Goal: Task Accomplishment & Management: Use online tool/utility

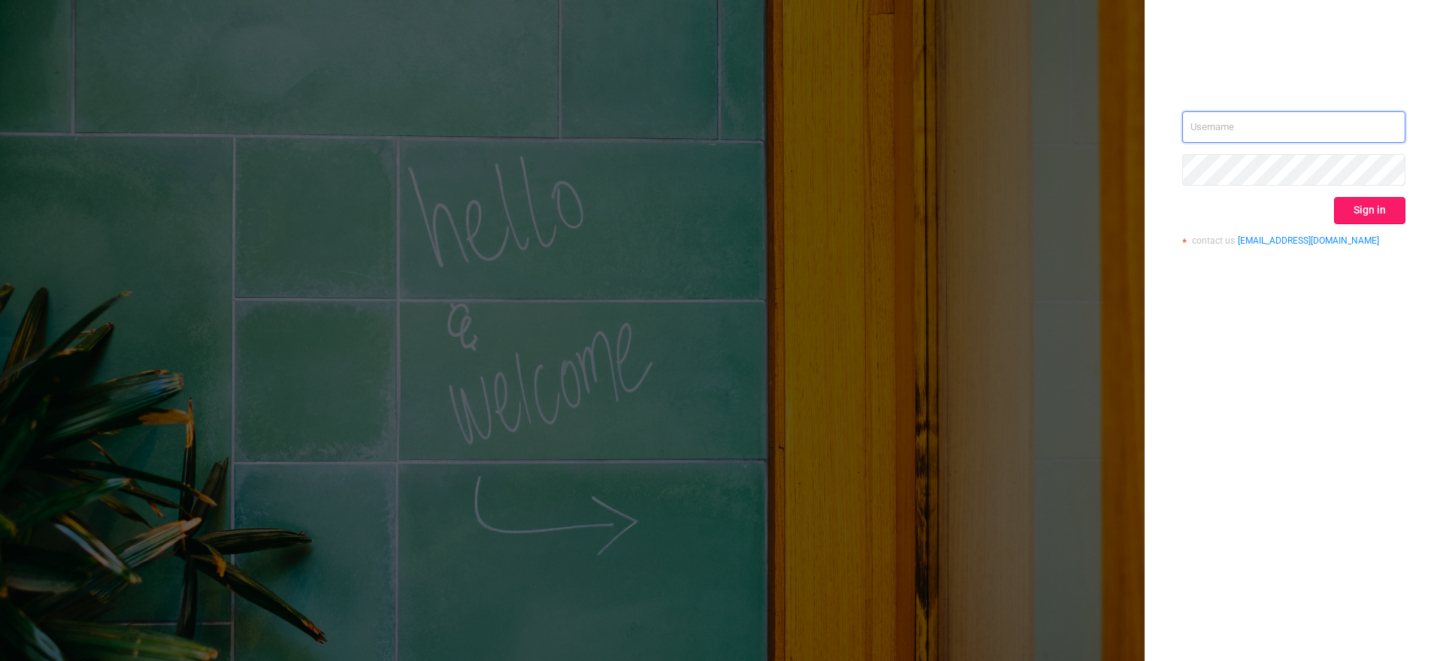
type input "[EMAIL_ADDRESS][DOMAIN_NAME]"
click at [1154, 215] on button "Sign in" at bounding box center [1369, 210] width 71 height 27
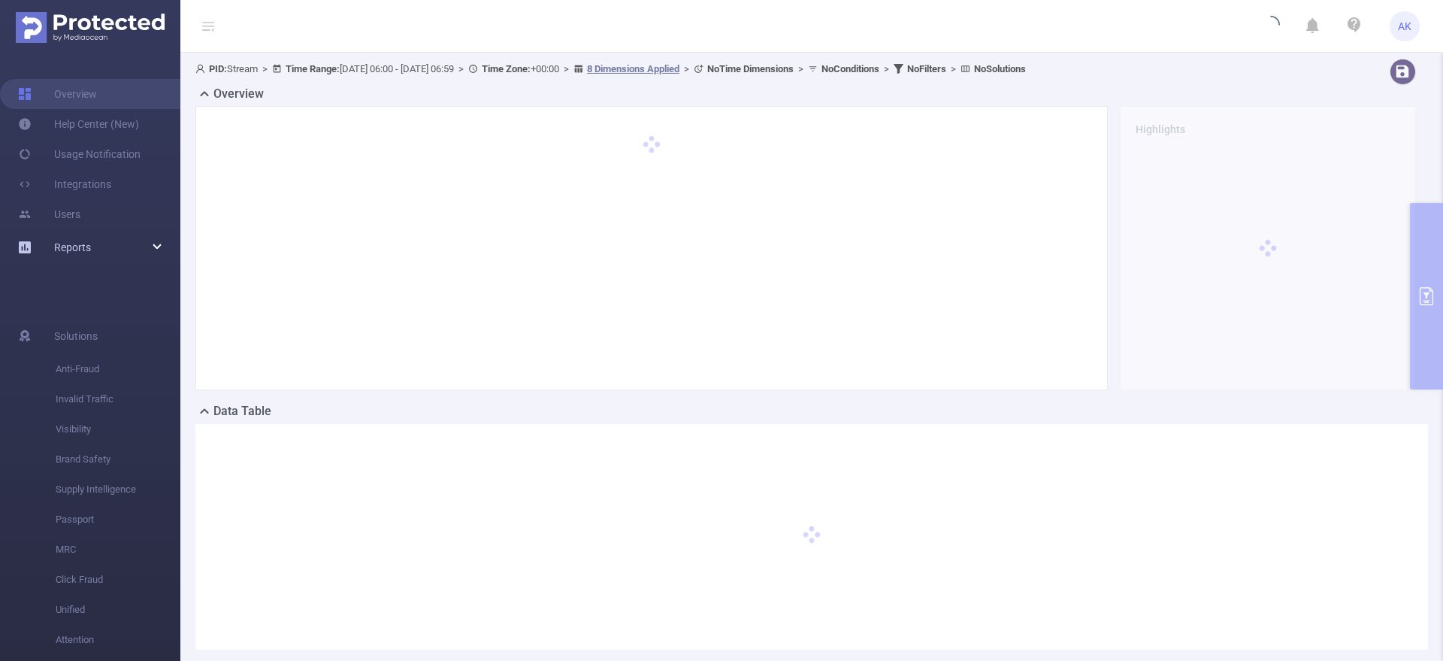
click at [159, 255] on div "Reports" at bounding box center [90, 247] width 180 height 30
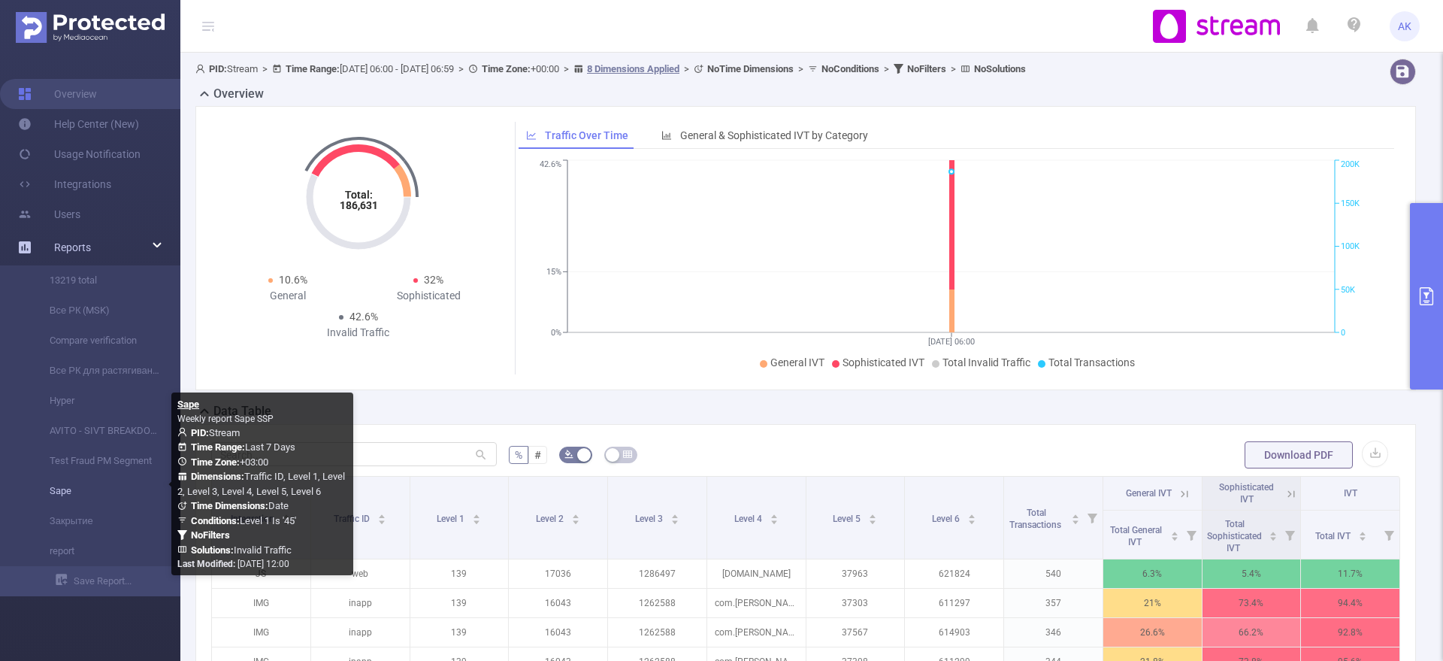
click at [86, 491] on link "Sape" at bounding box center [96, 491] width 132 height 30
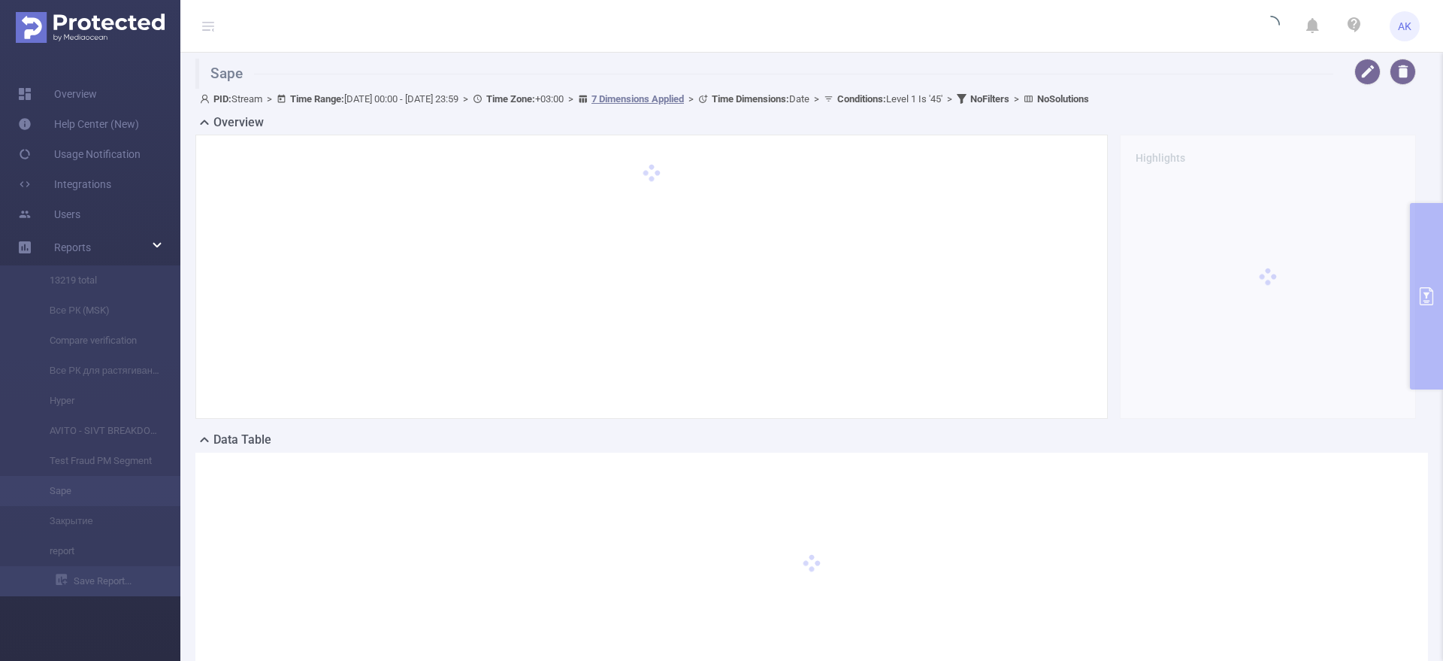
type input "[DATE] 00:00"
type input "[DATE] 23:59"
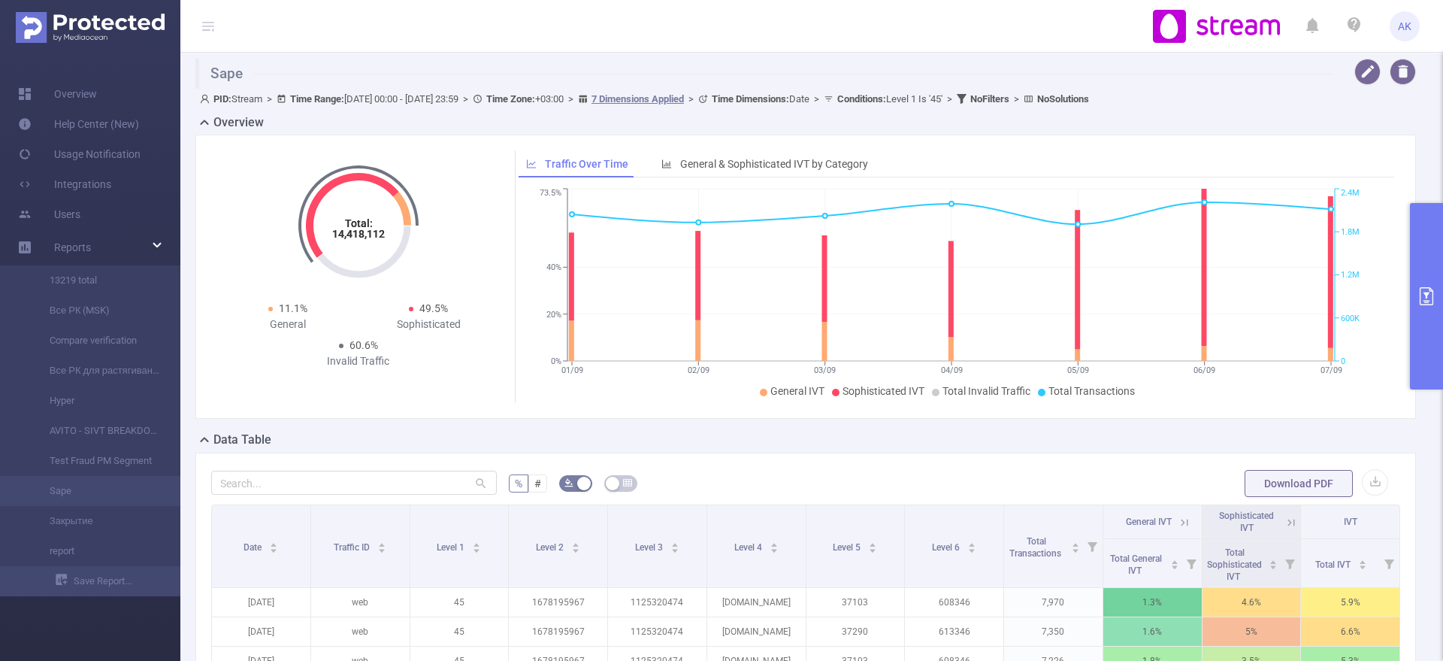
click at [1154, 360] on button "primary" at bounding box center [1426, 296] width 33 height 186
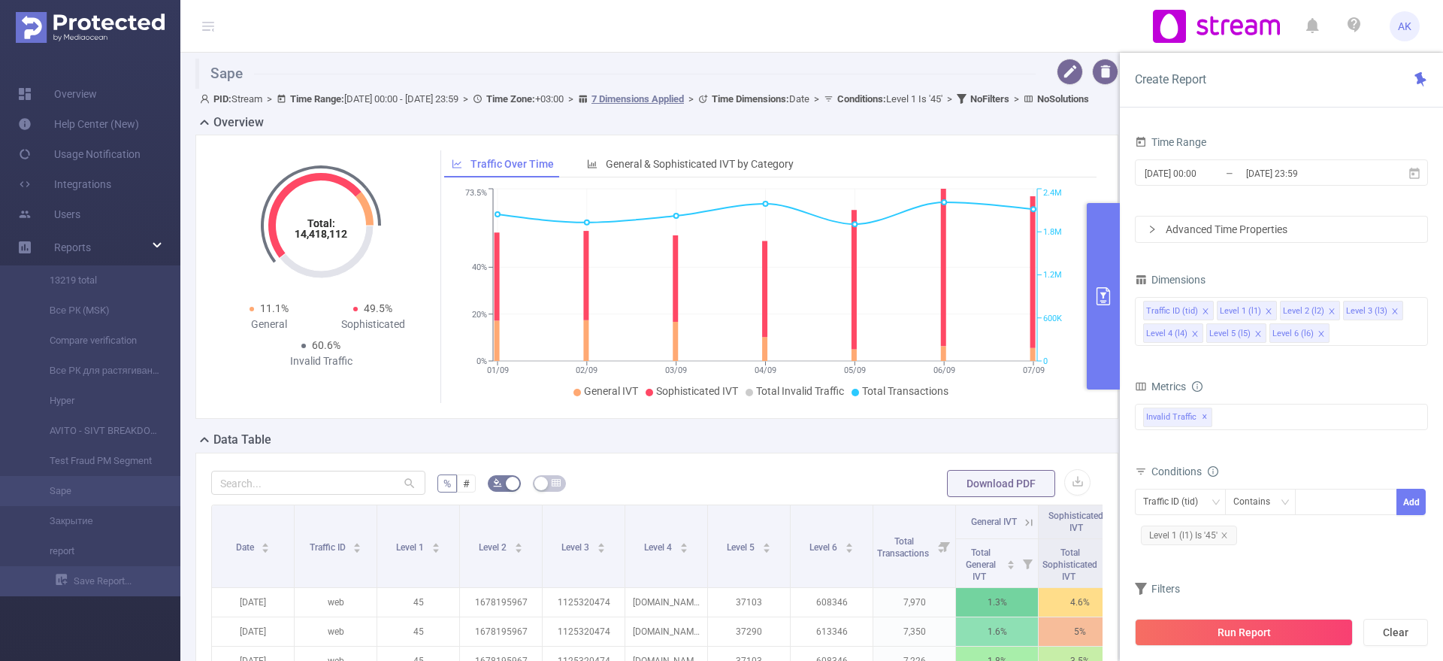
click at [1095, 322] on button "primary" at bounding box center [1103, 296] width 33 height 186
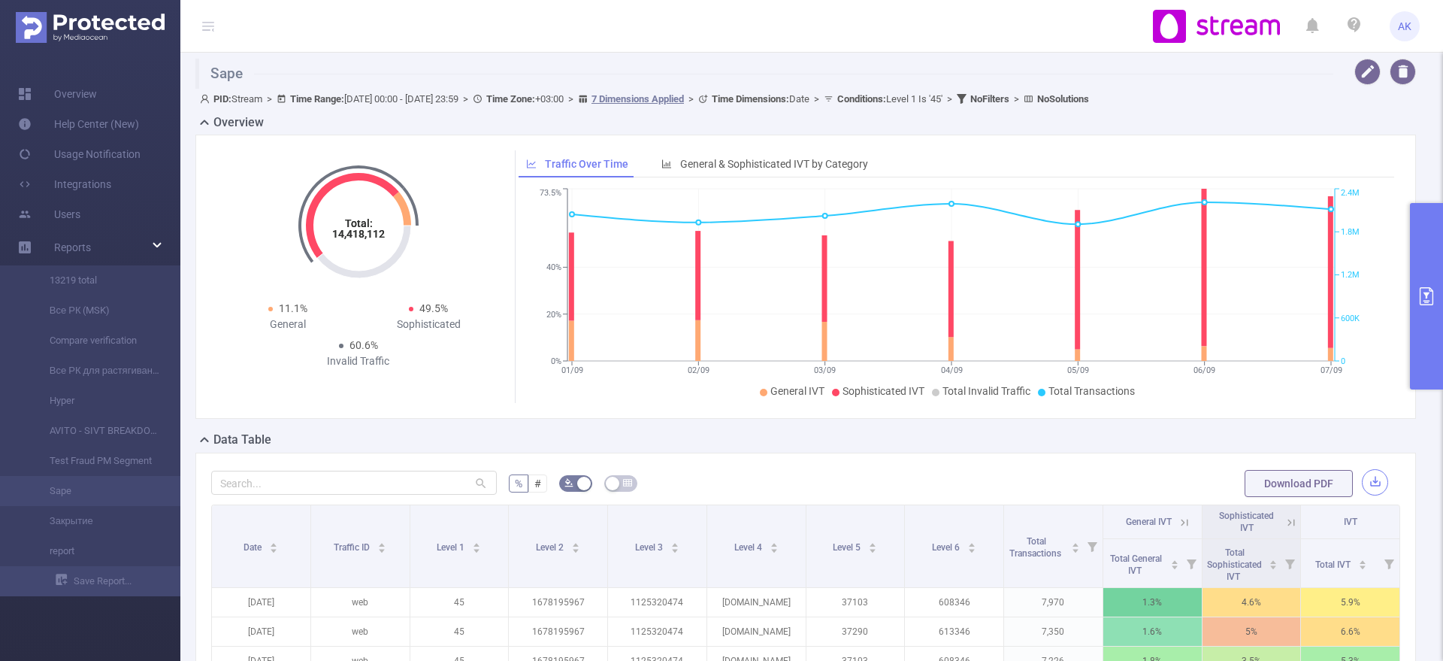
click at [1154, 478] on button "button" at bounding box center [1375, 482] width 26 height 26
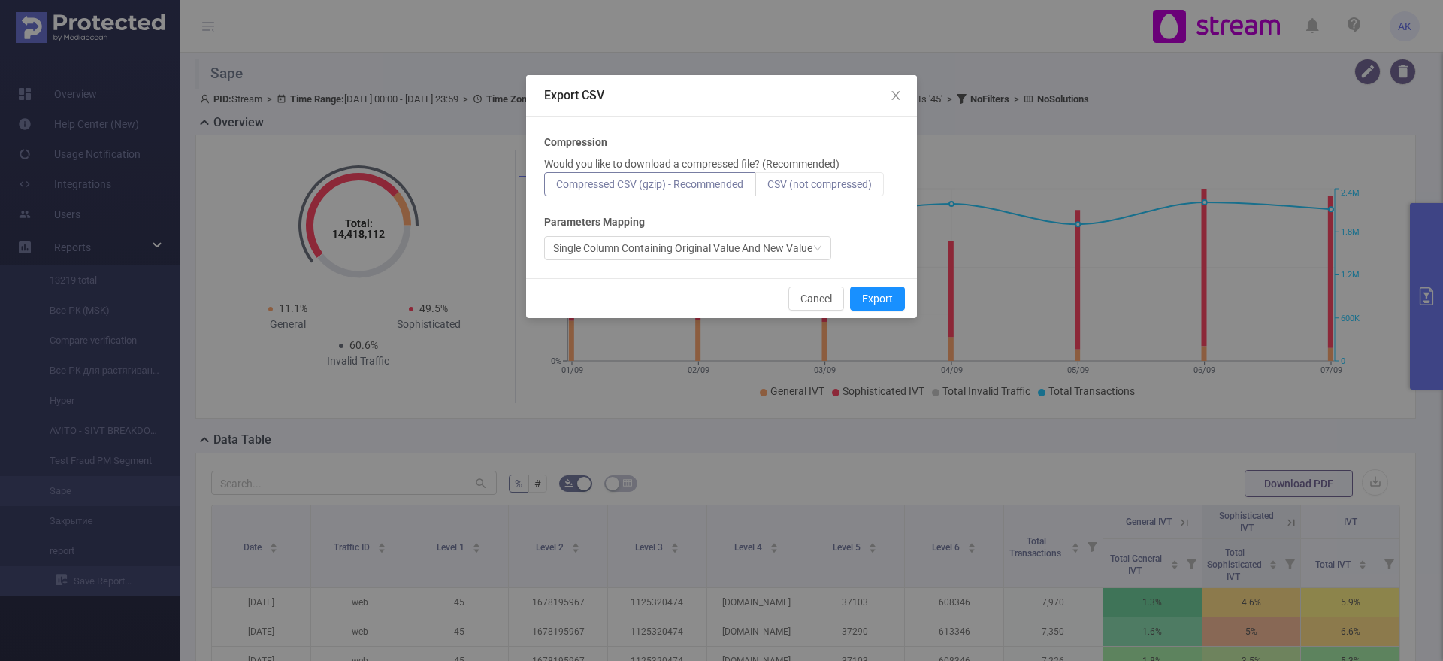
click at [811, 192] on label "CSV (not compressed)" at bounding box center [820, 184] width 129 height 24
click at [768, 188] on input "CSV (not compressed)" at bounding box center [768, 188] width 0 height 0
click at [872, 299] on button "Export" at bounding box center [877, 298] width 55 height 24
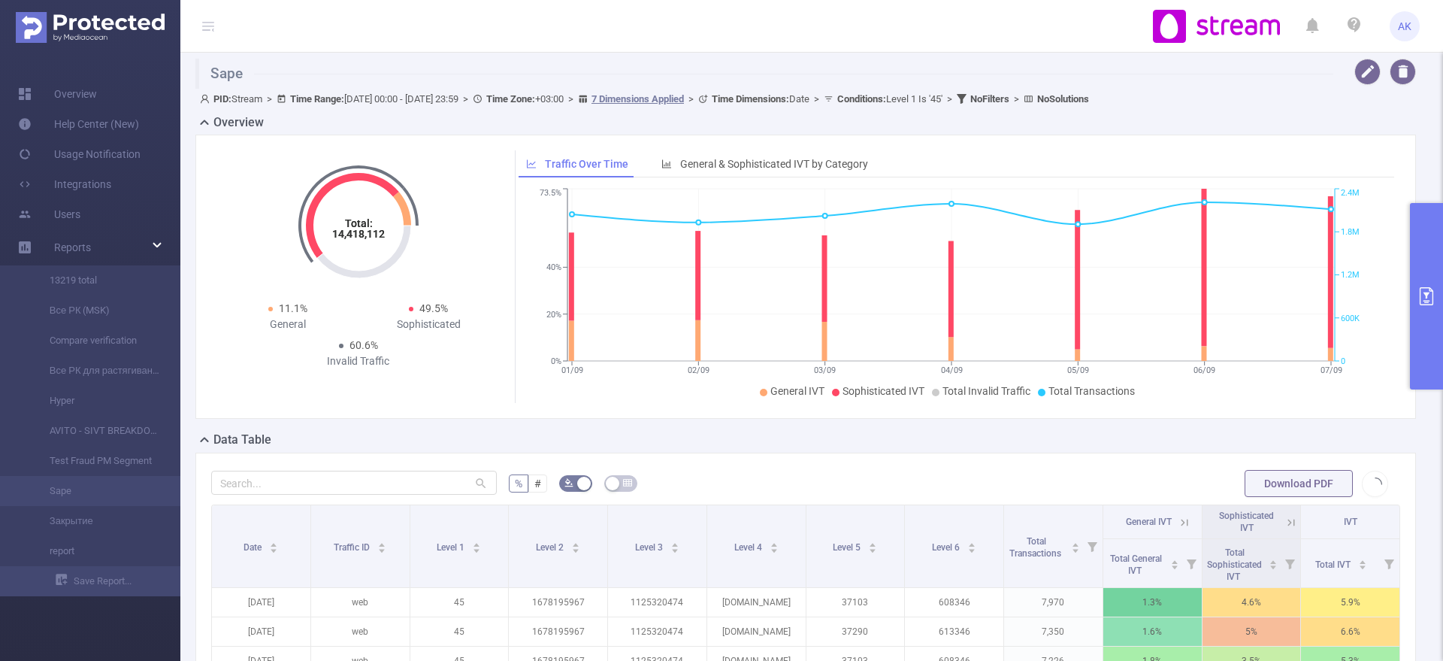
click at [681, 432] on div "Data Table" at bounding box center [811, 441] width 1233 height 21
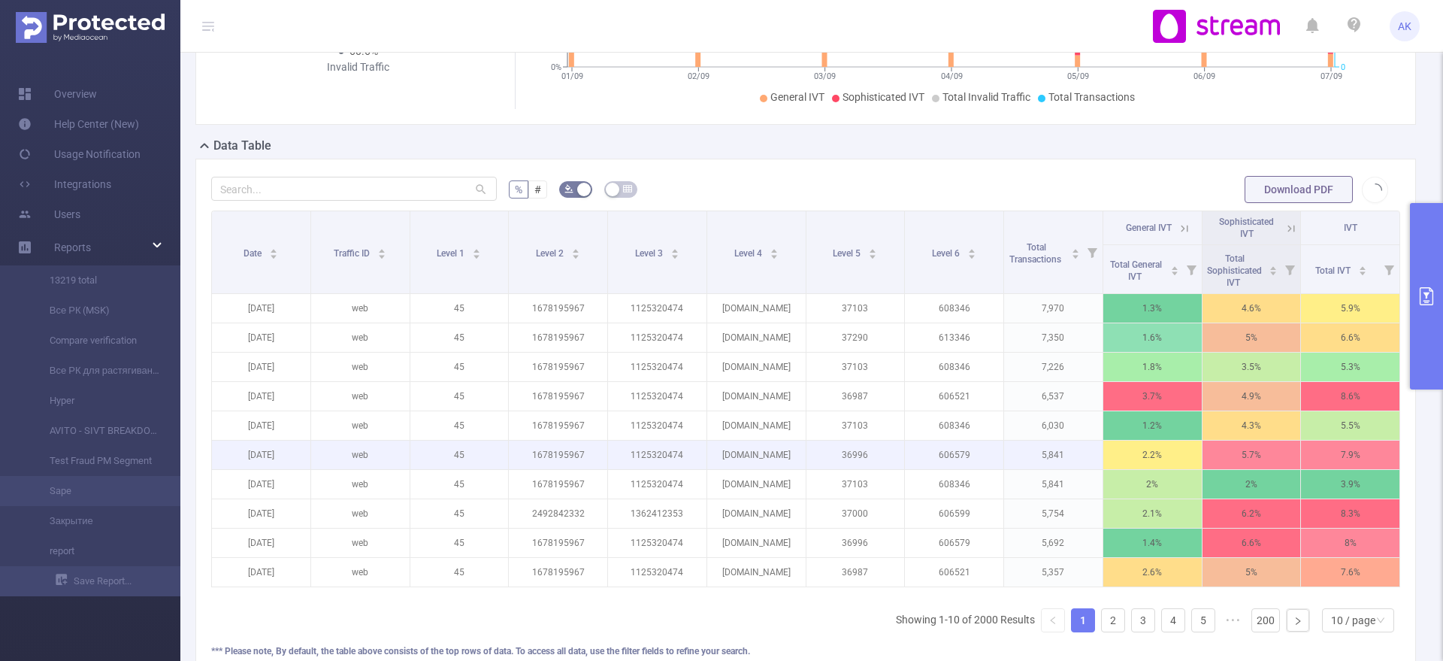
scroll to position [0, 3]
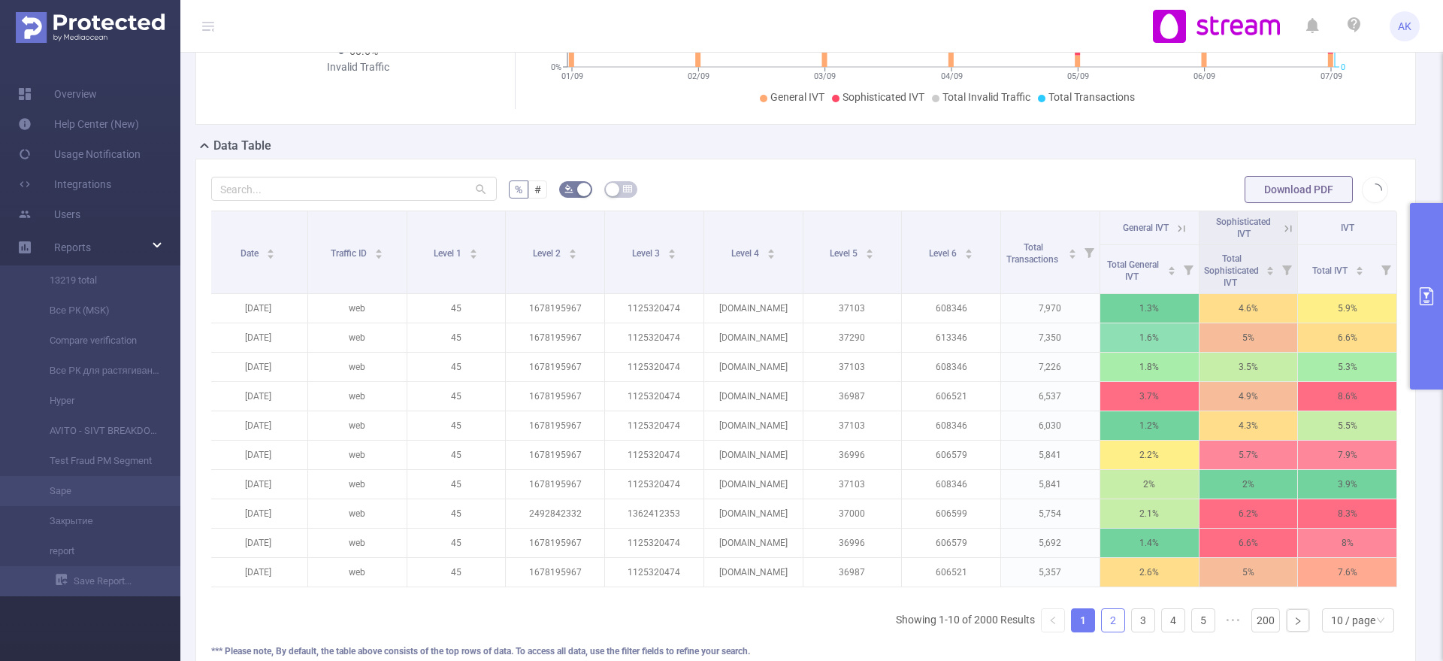
click at [1102, 528] on link "2" at bounding box center [1113, 620] width 23 height 23
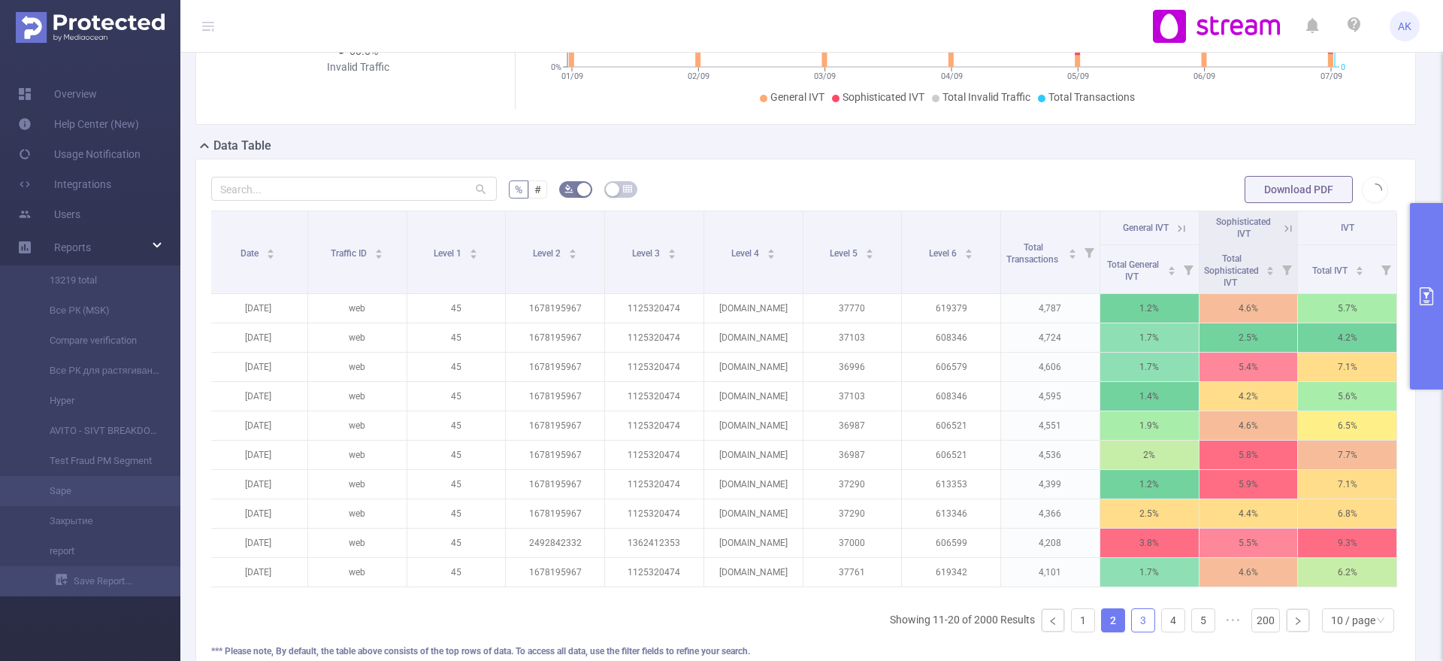
click at [1132, 528] on link "3" at bounding box center [1143, 620] width 23 height 23
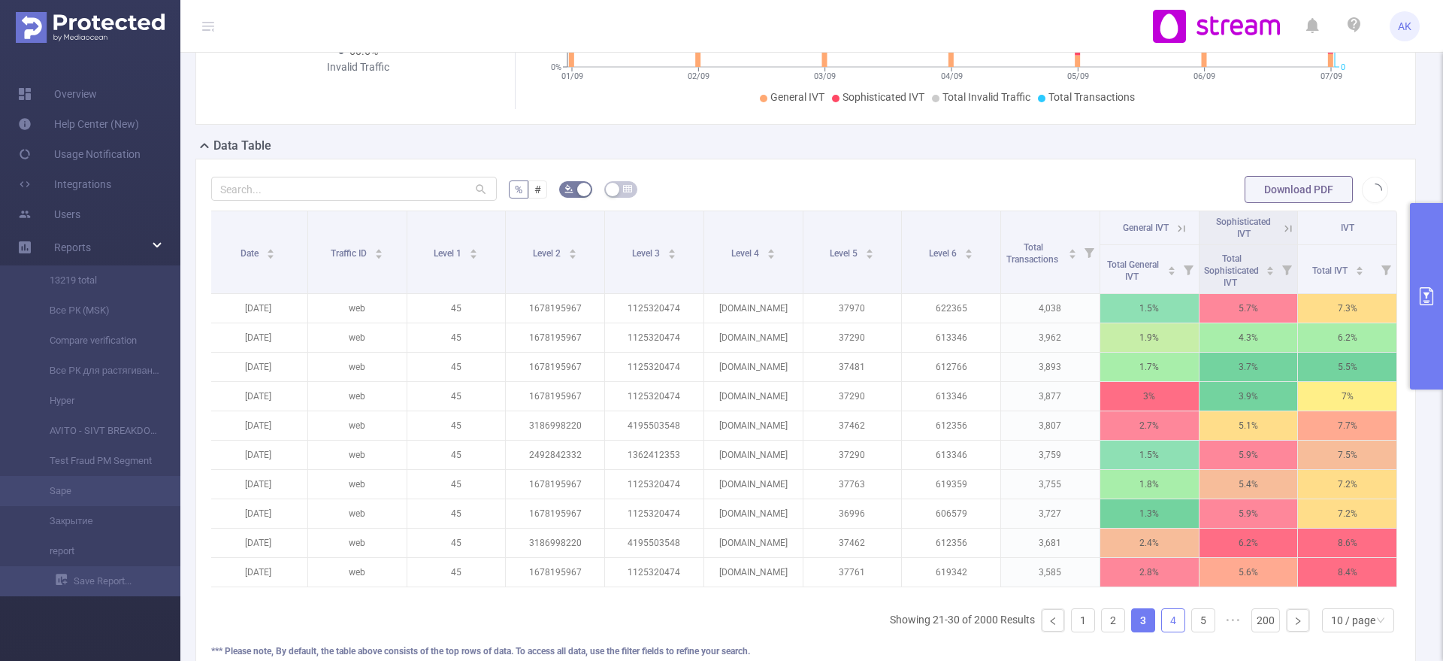
click at [1154, 528] on link "4" at bounding box center [1173, 620] width 23 height 23
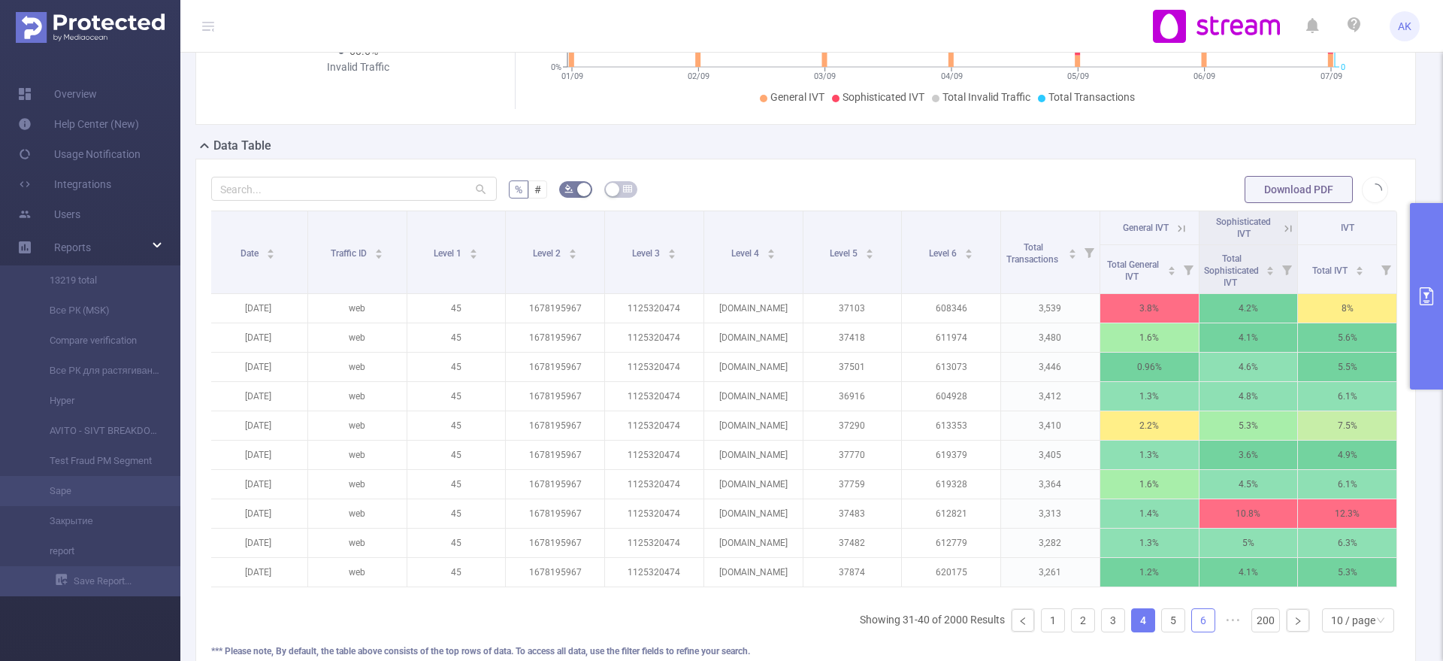
click at [1154, 528] on link "6" at bounding box center [1203, 620] width 23 height 23
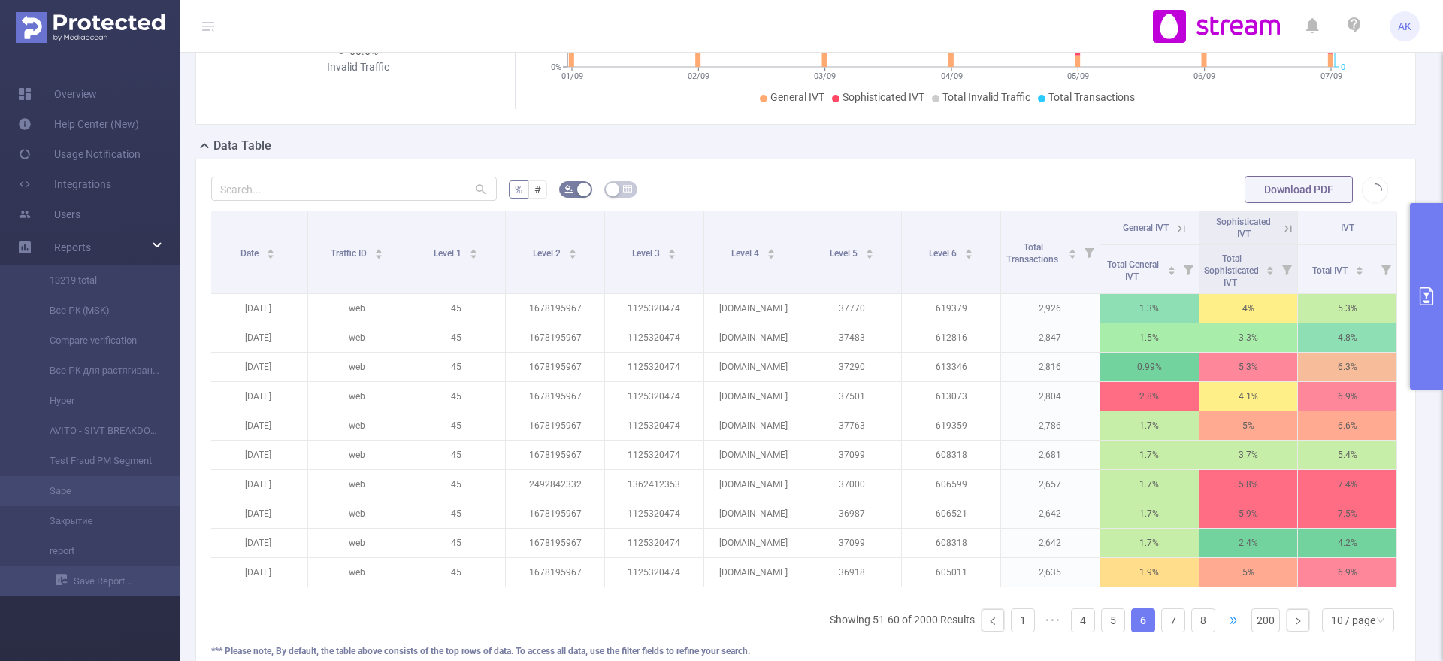
click at [1154, 528] on span "•••" at bounding box center [1234, 620] width 24 height 24
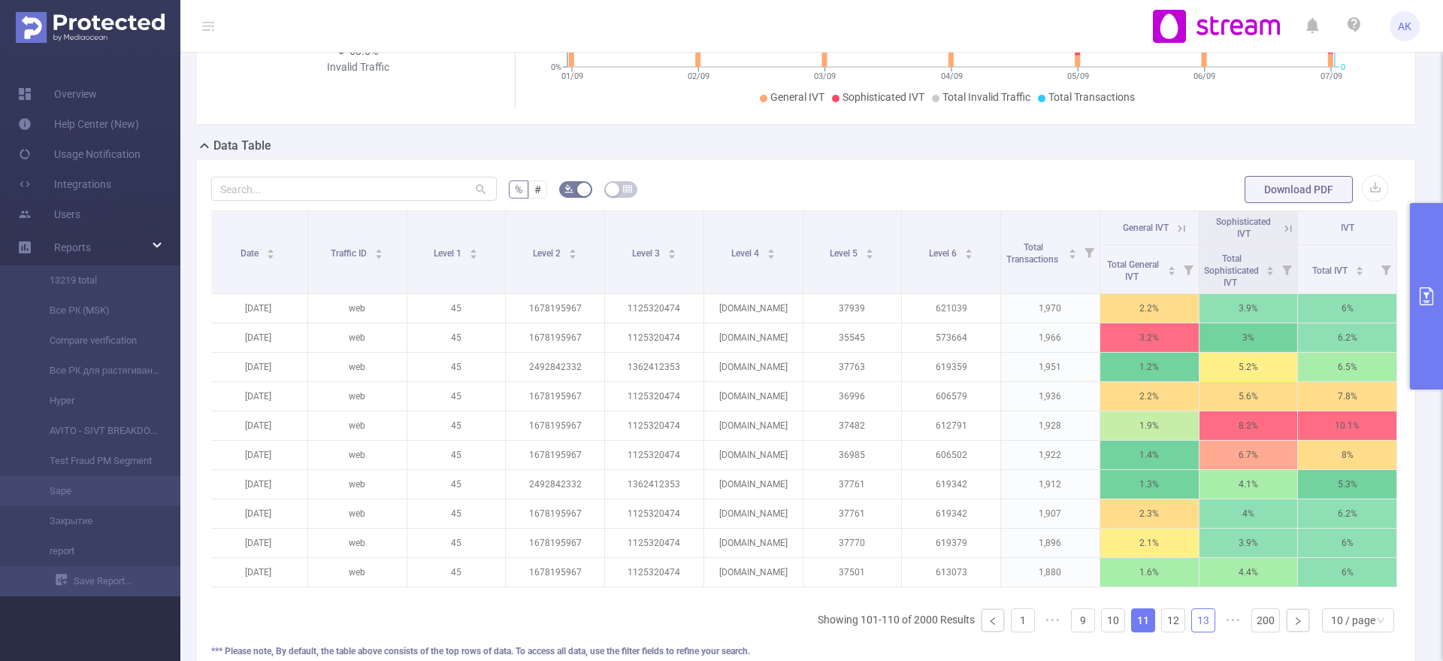
click at [1154, 528] on link "13" at bounding box center [1203, 620] width 23 height 23
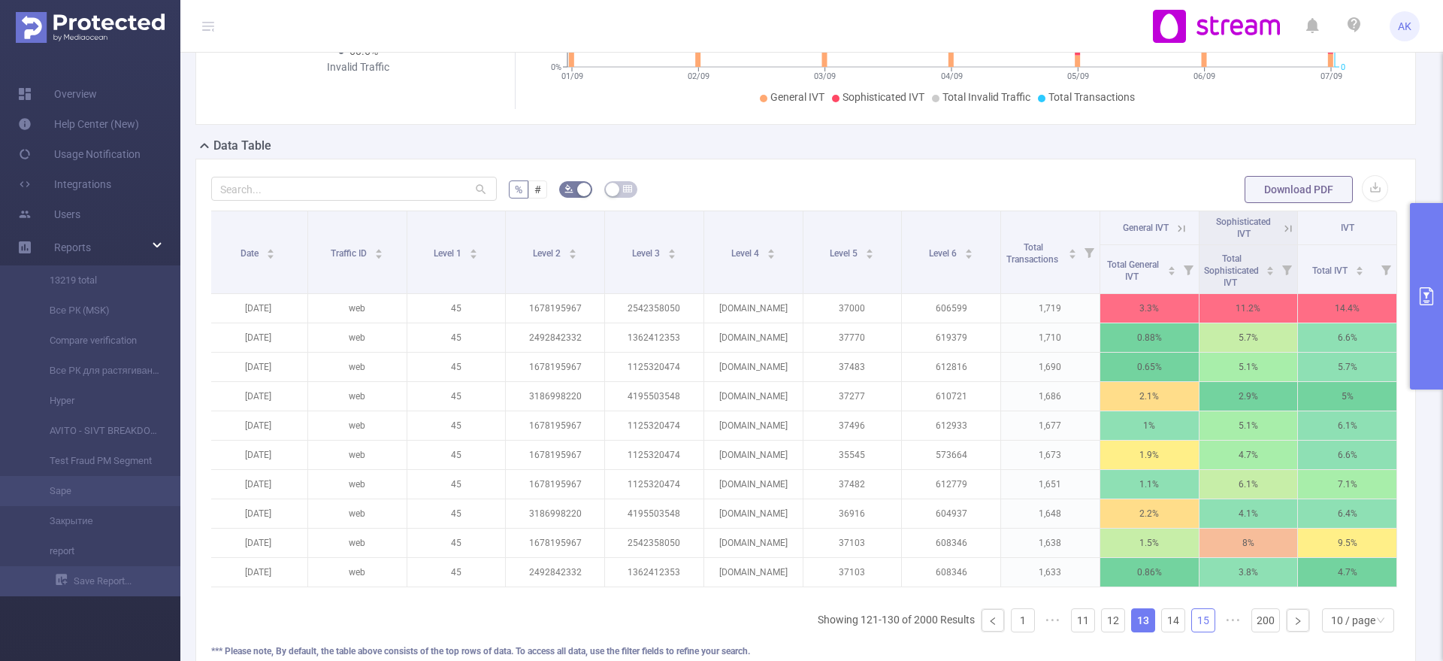
click at [1154, 528] on link "15" at bounding box center [1203, 620] width 23 height 23
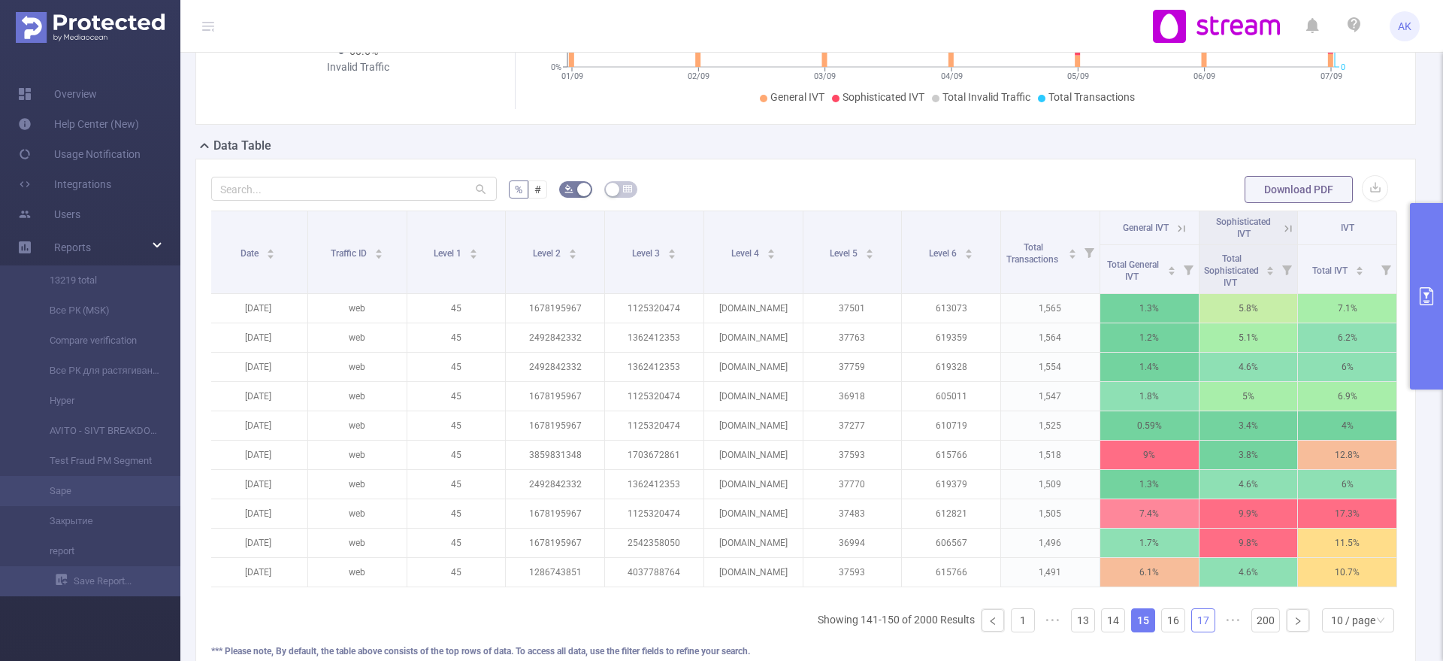
click at [1154, 528] on link "17" at bounding box center [1203, 620] width 23 height 23
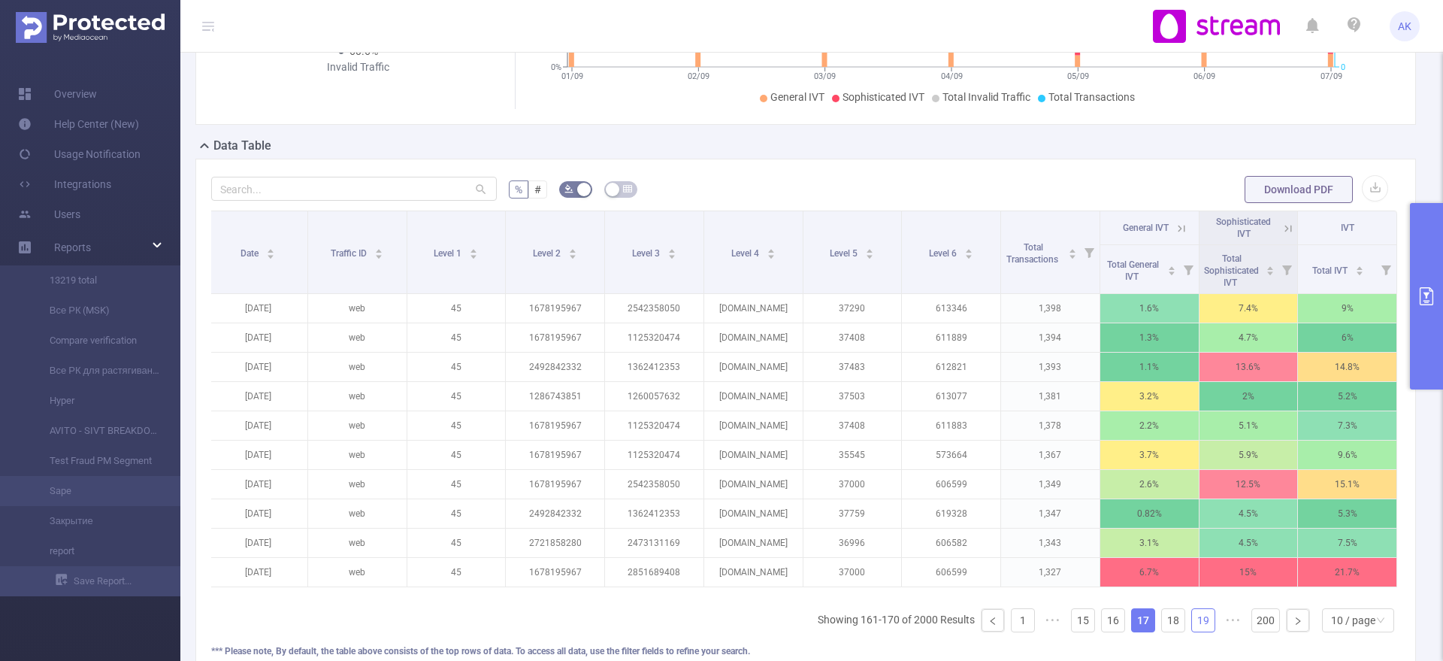
click at [1154, 528] on link "19" at bounding box center [1203, 620] width 23 height 23
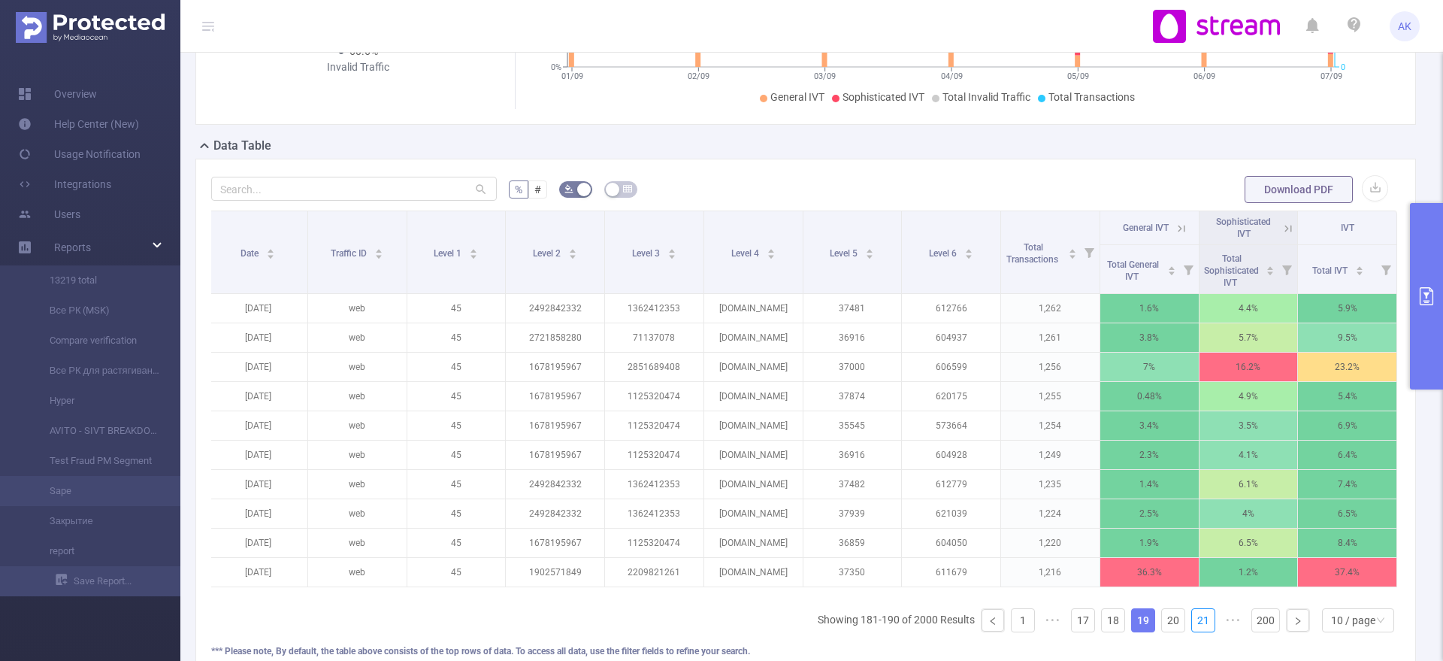
click at [1154, 528] on link "21" at bounding box center [1203, 620] width 23 height 23
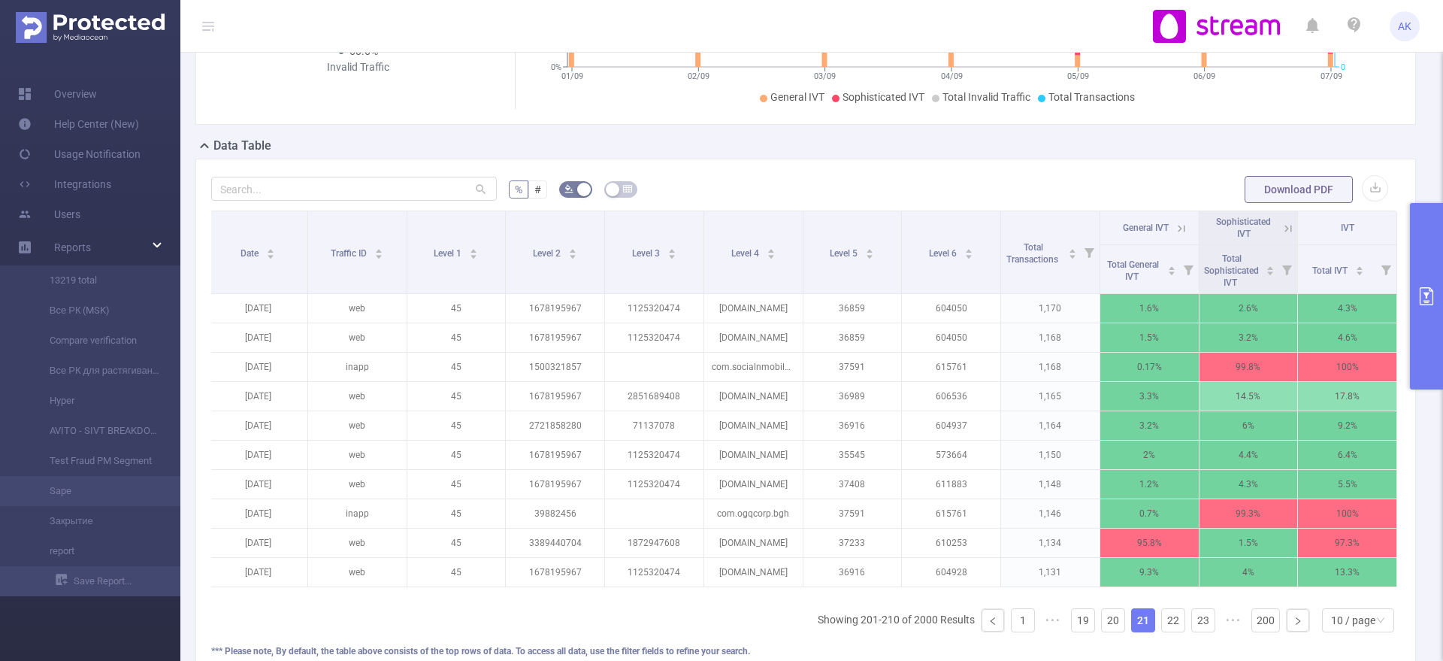
click at [1154, 232] on icon at bounding box center [1289, 229] width 14 height 14
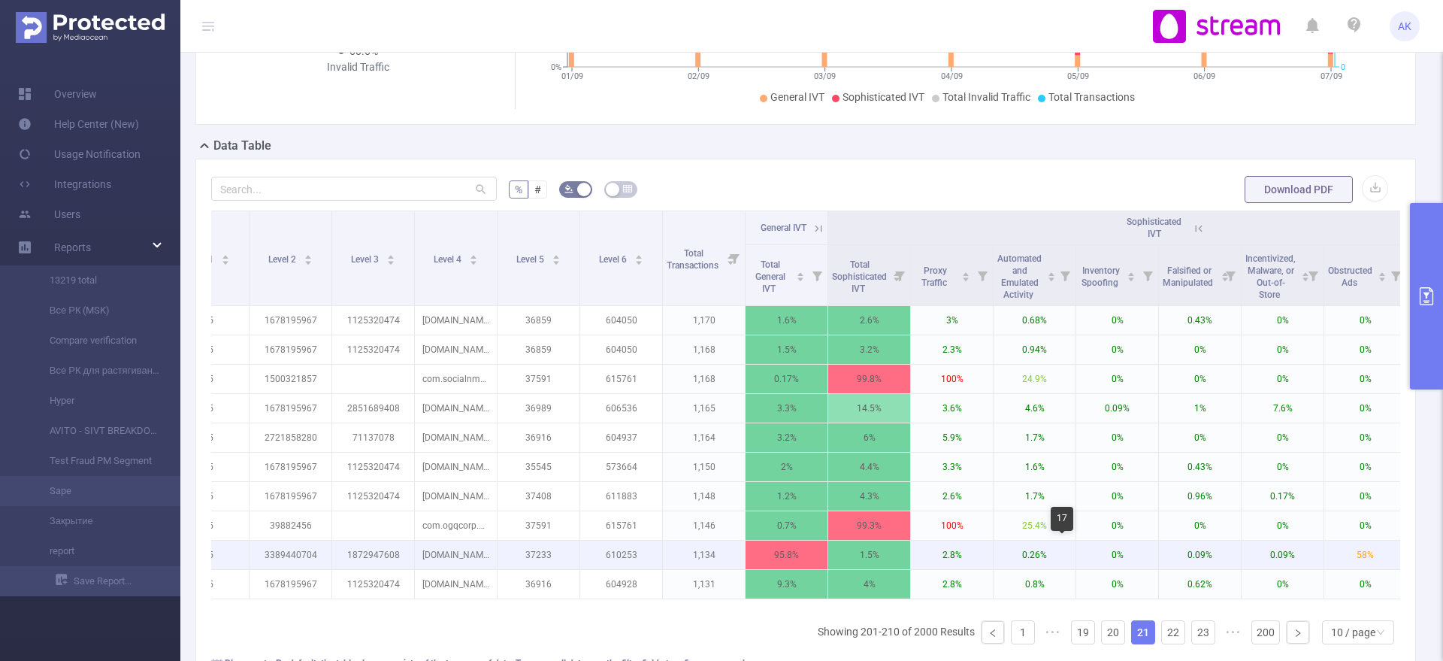
scroll to position [0, 212]
